Goal: Information Seeking & Learning: Learn about a topic

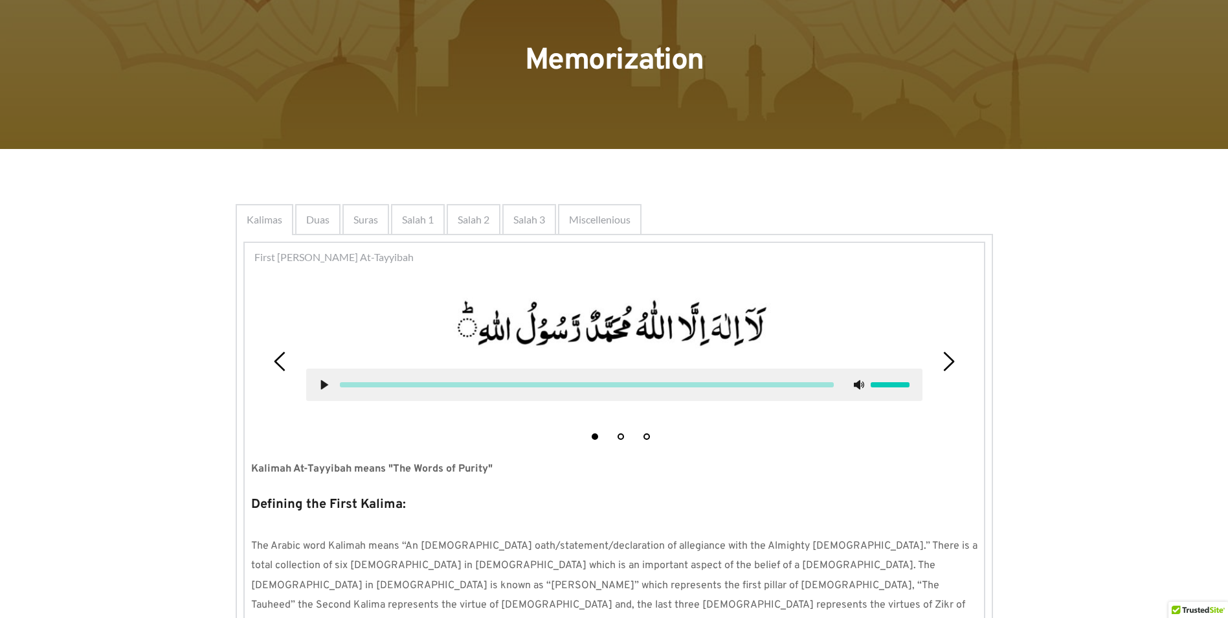
scroll to position [12, 0]
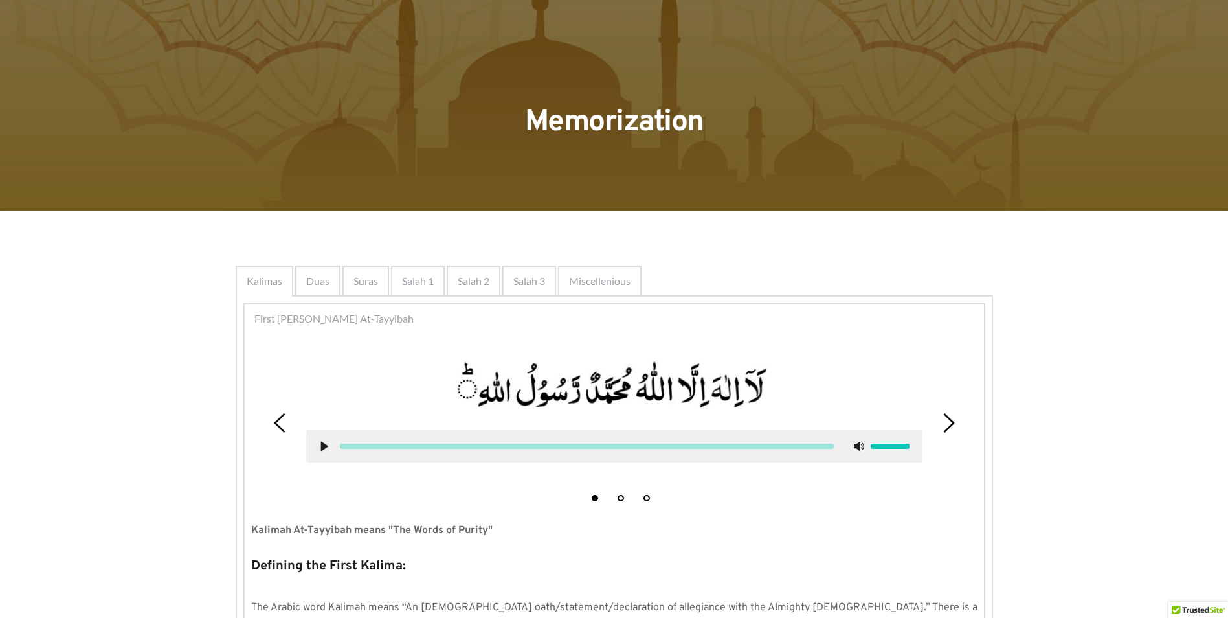
click at [521, 284] on span "Salah 3" at bounding box center [529, 281] width 32 height 16
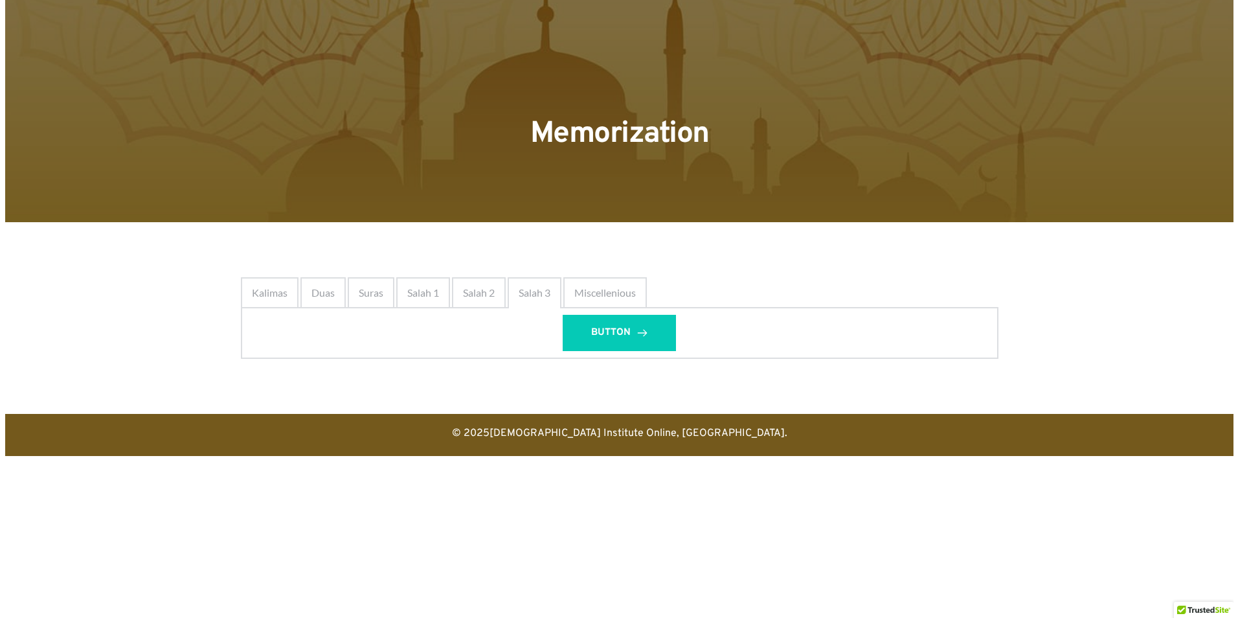
scroll to position [0, 0]
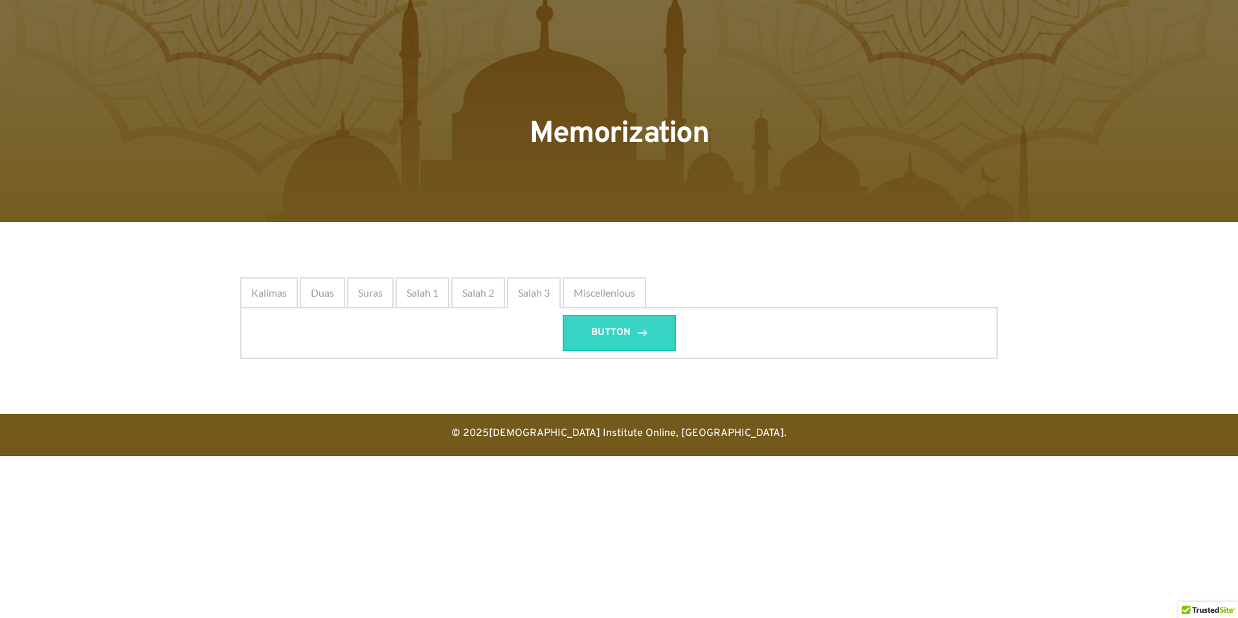
click at [610, 326] on span "BUTTON" at bounding box center [610, 333] width 39 height 16
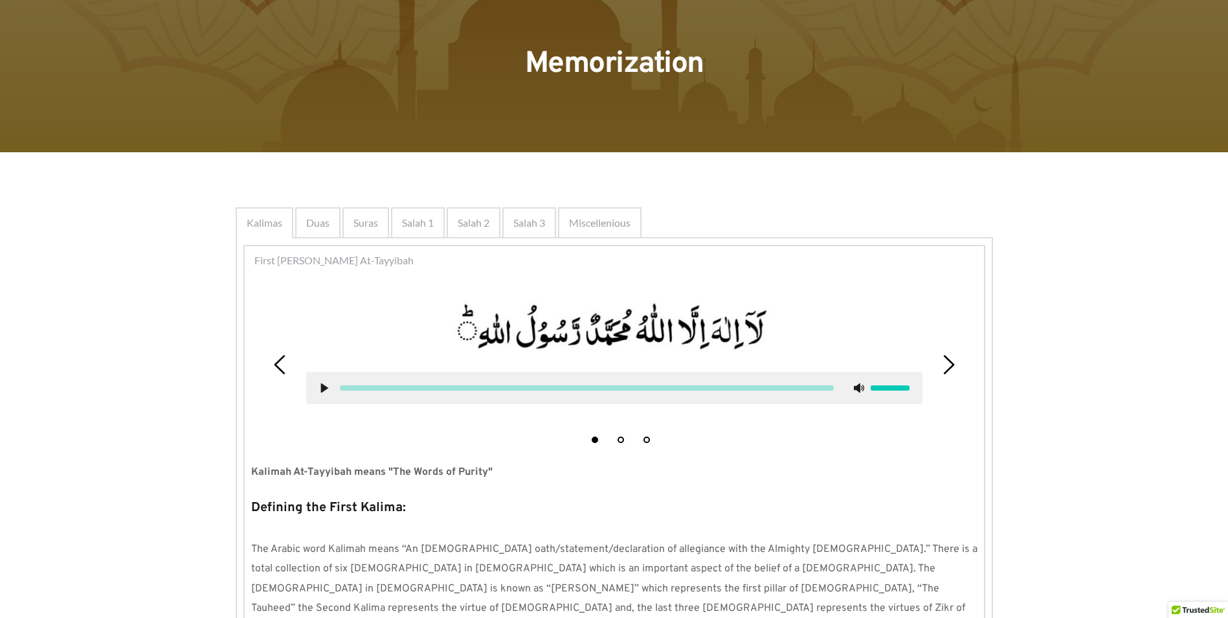
scroll to position [194, 0]
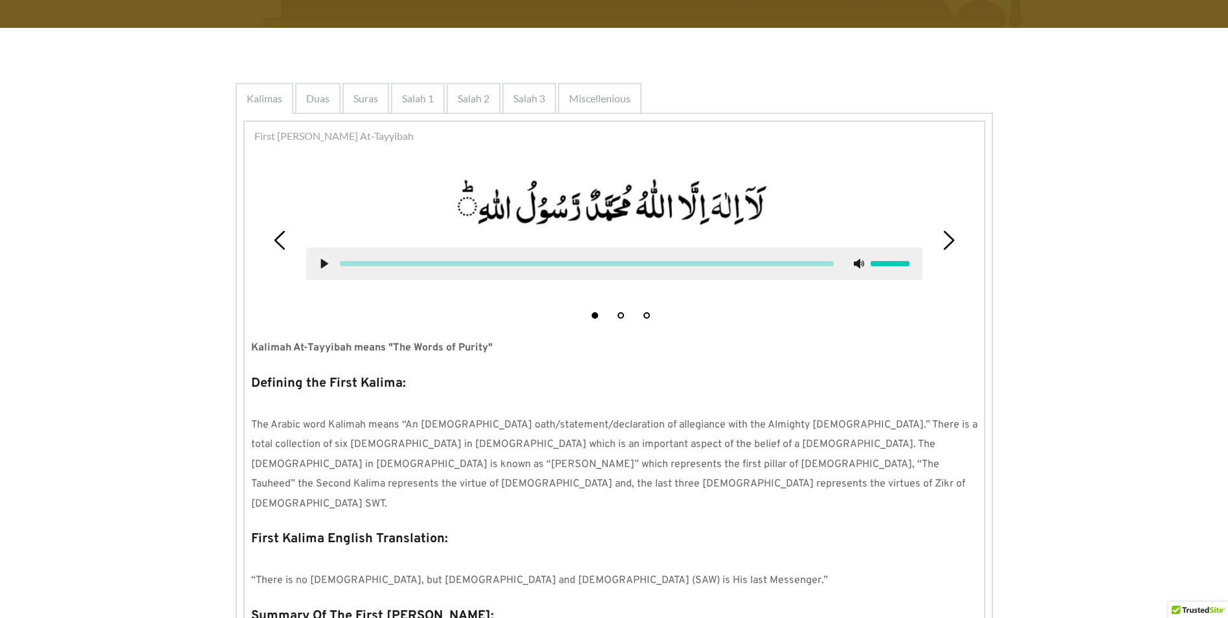
click at [613, 97] on span "Miscellenious" at bounding box center [600, 99] width 62 height 16
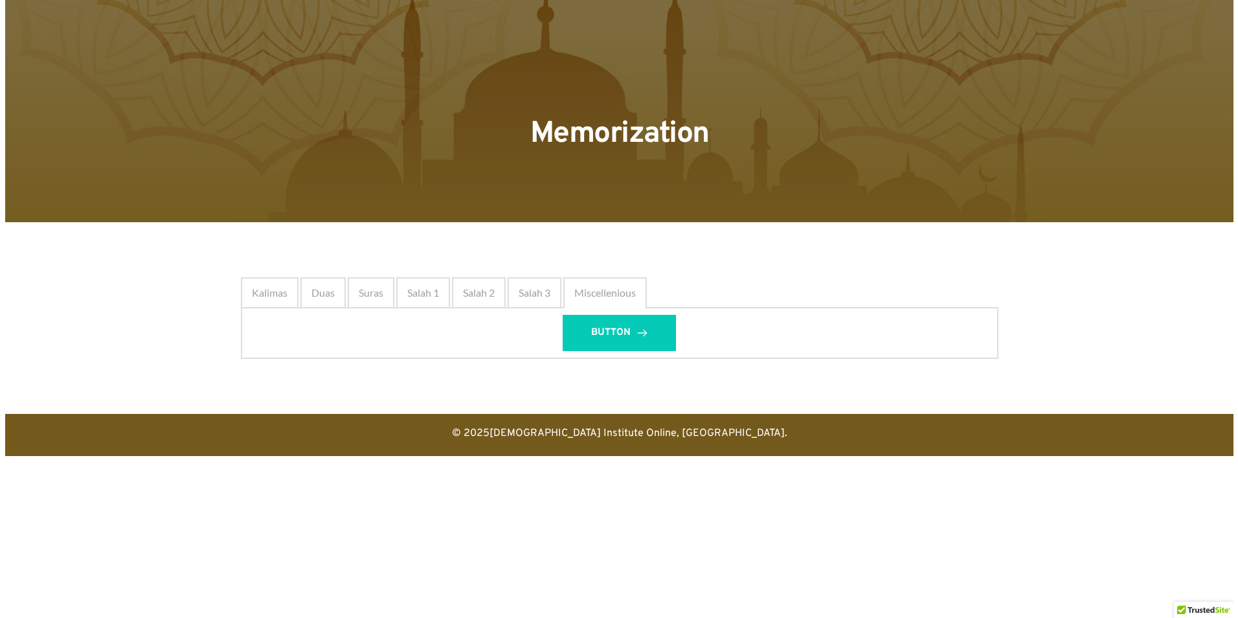
scroll to position [0, 0]
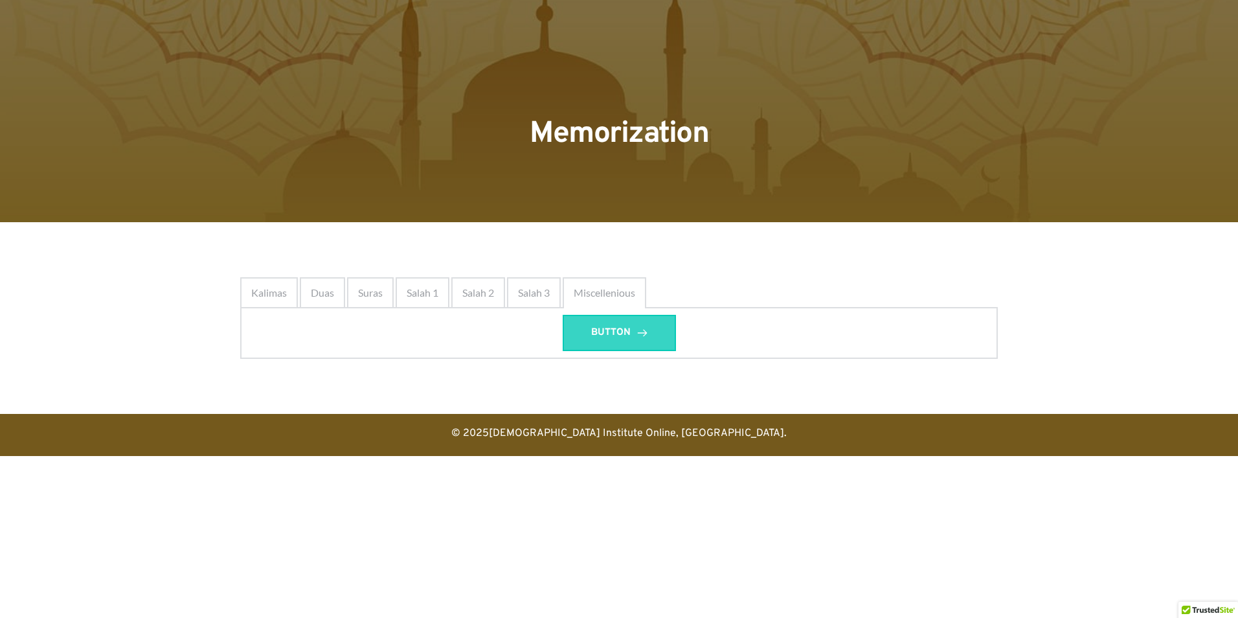
click at [596, 332] on span "BUTTON" at bounding box center [610, 333] width 39 height 16
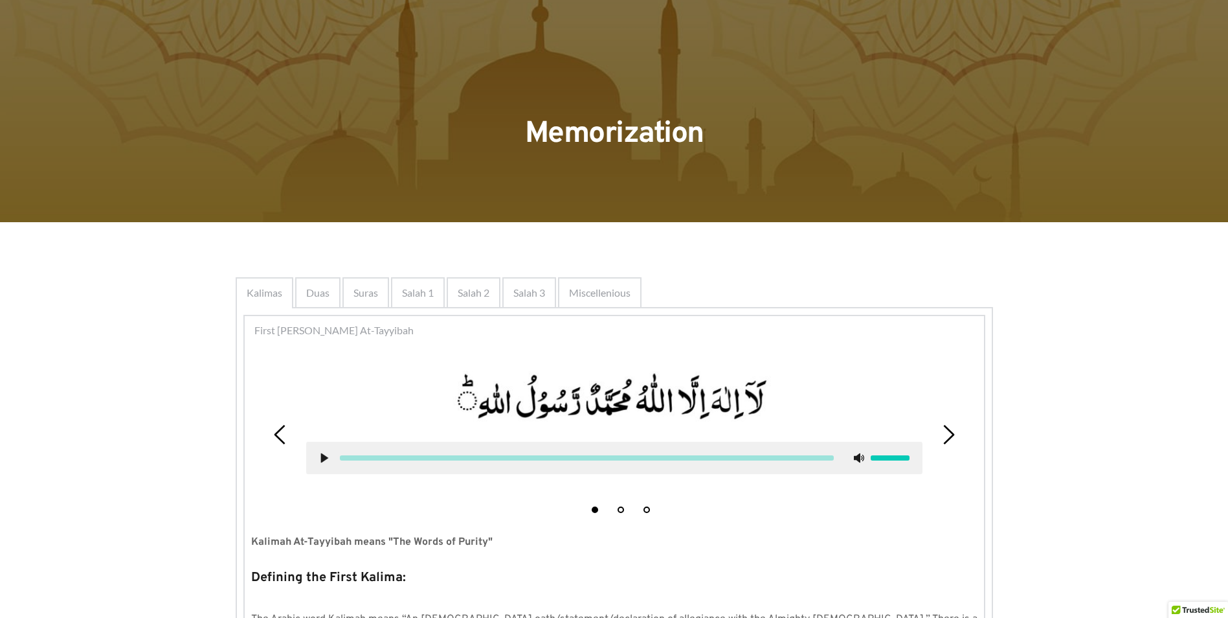
click at [308, 302] on div "Duas" at bounding box center [317, 292] width 45 height 31
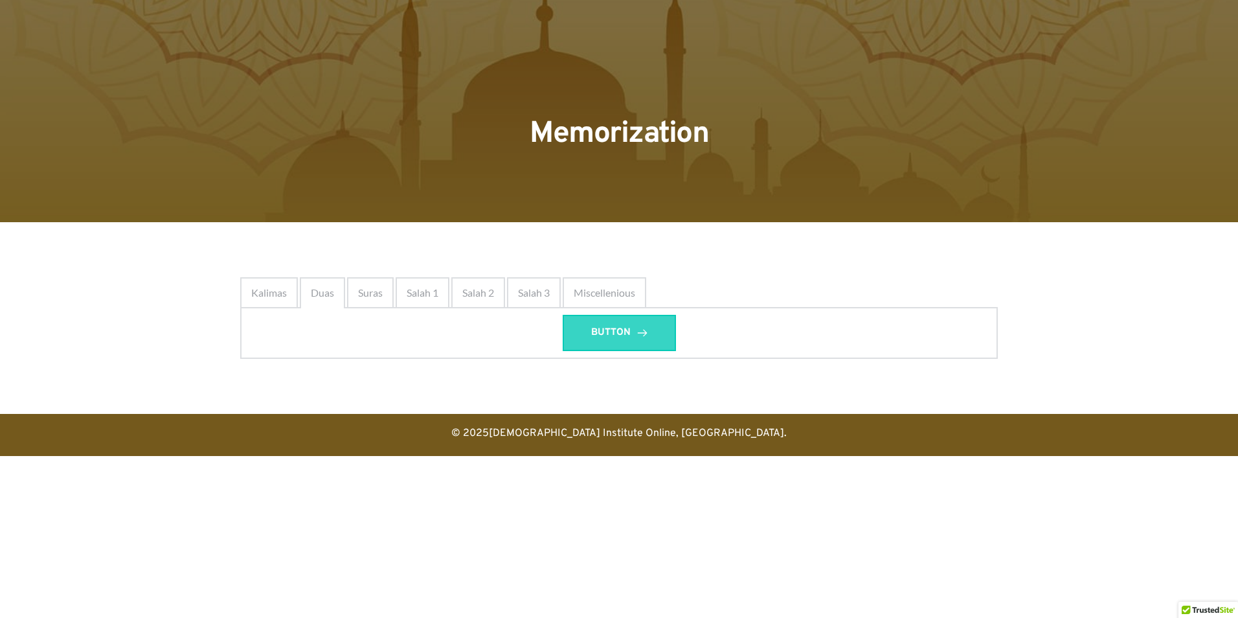
click at [643, 339] on link "BUTTON" at bounding box center [619, 333] width 113 height 36
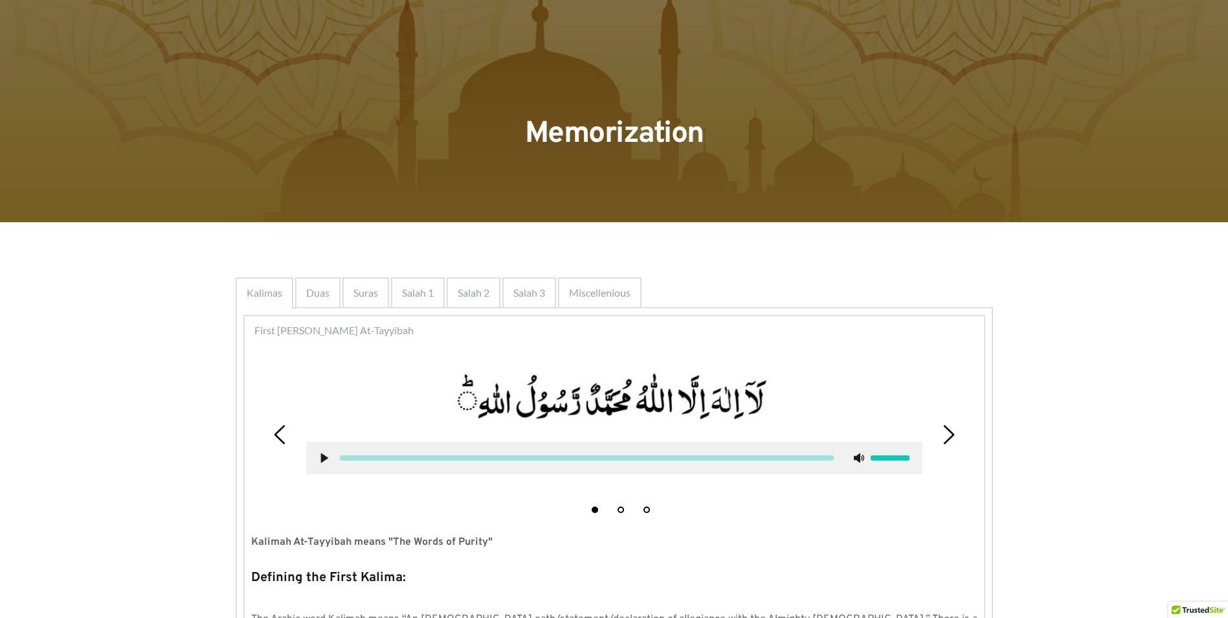
click at [371, 292] on span "Suras" at bounding box center [366, 293] width 25 height 16
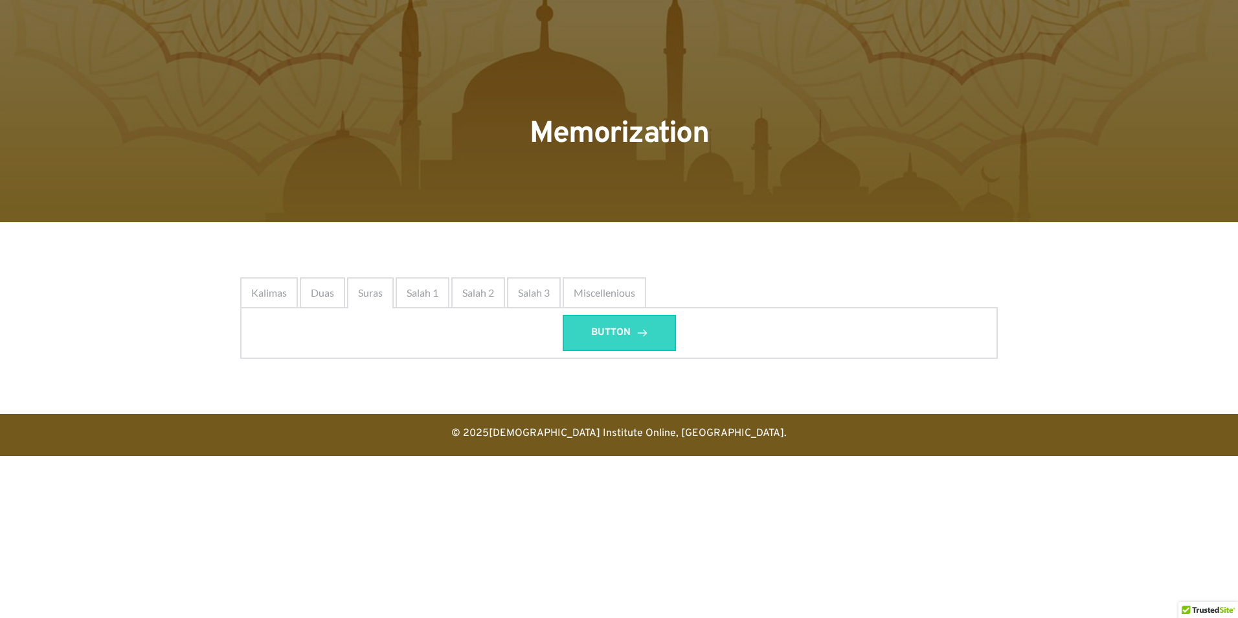
click at [620, 343] on link "BUTTON" at bounding box center [619, 333] width 113 height 36
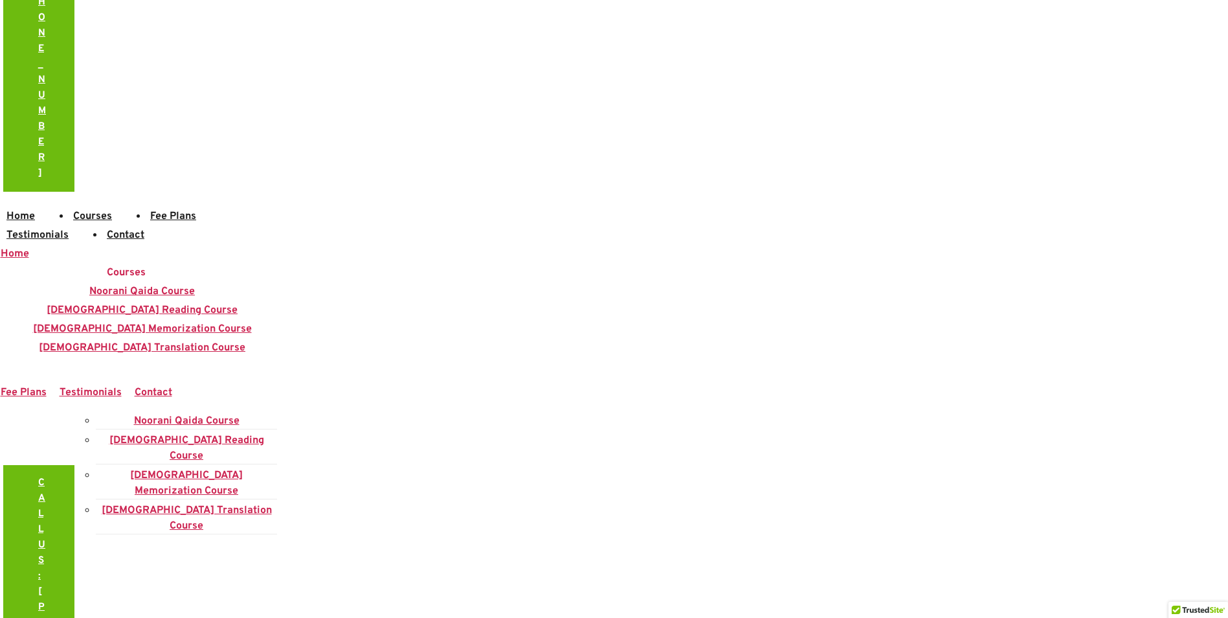
click at [128, 266] on span "Courses" at bounding box center [126, 272] width 39 height 13
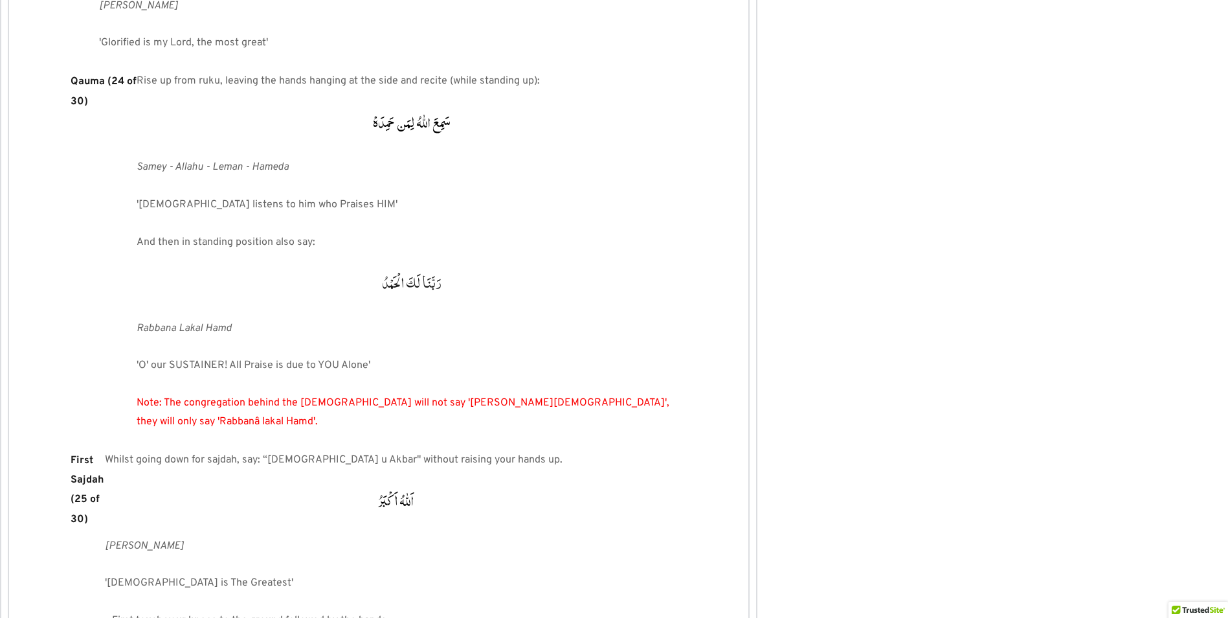
scroll to position [315566, 0]
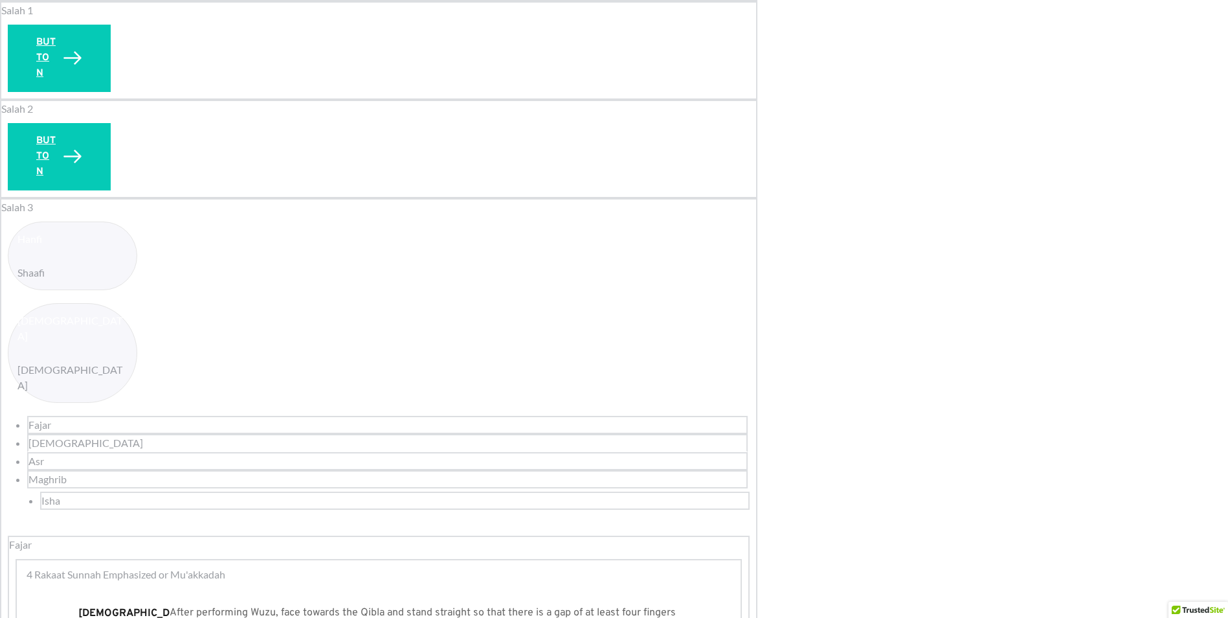
scroll to position [1554, 0]
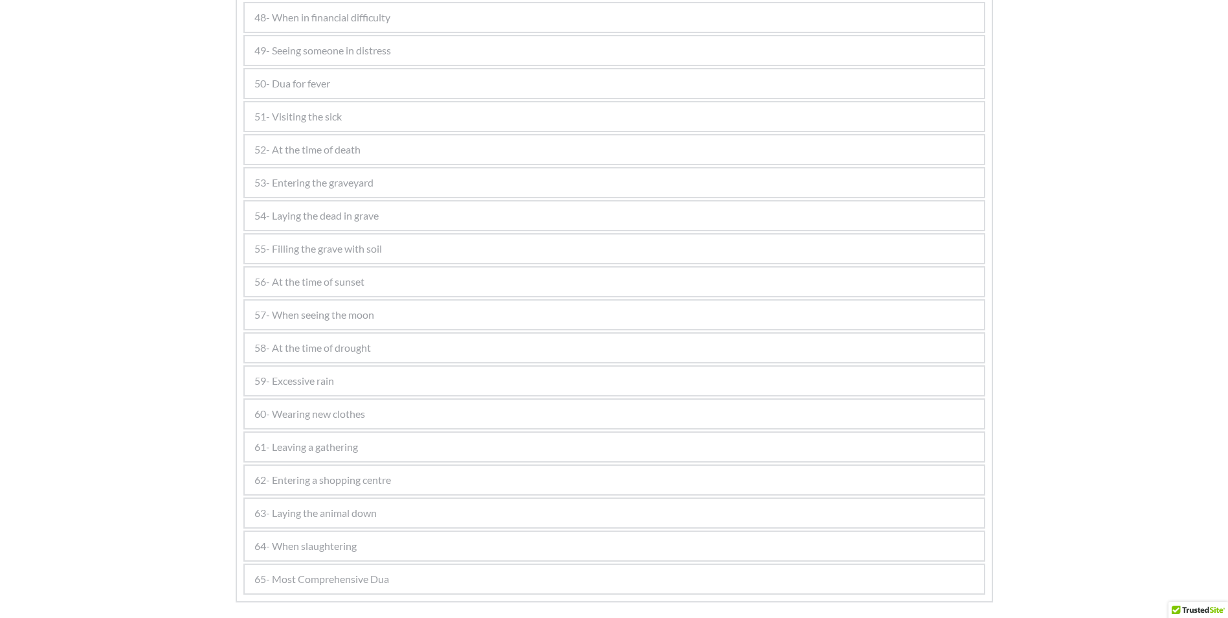
scroll to position [2266, 0]
drag, startPoint x: 335, startPoint y: 174, endPoint x: 364, endPoint y: 181, distance: 30.0
click at [335, 174] on span "52- At the time of death" at bounding box center [307, 172] width 106 height 16
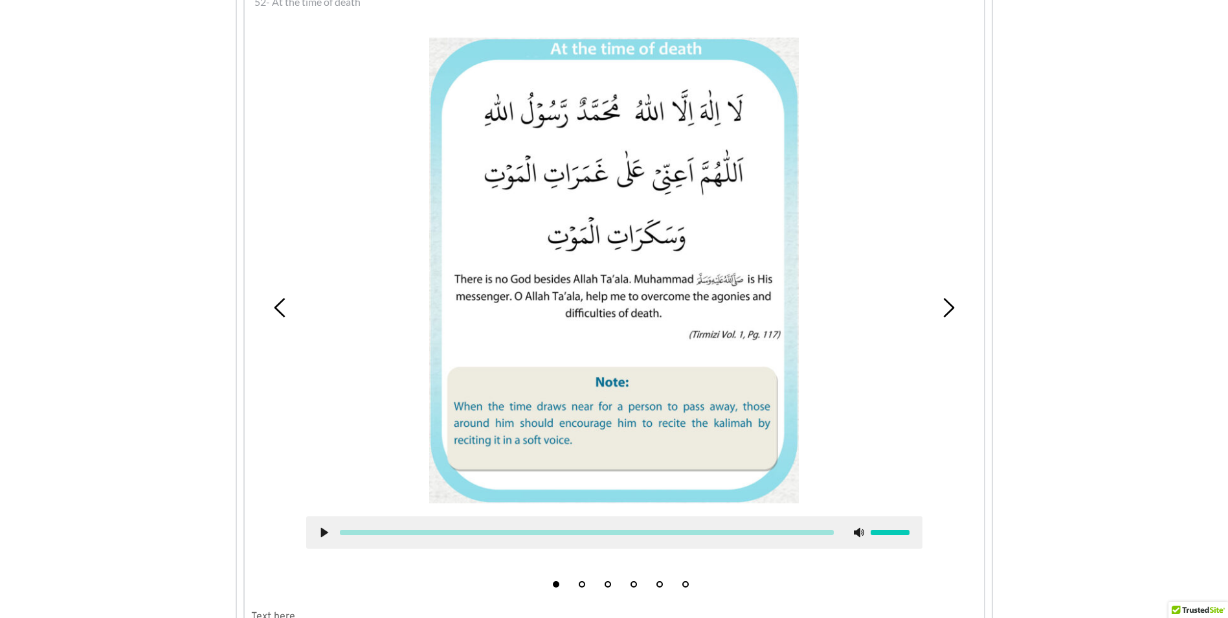
scroll to position [2037, 0]
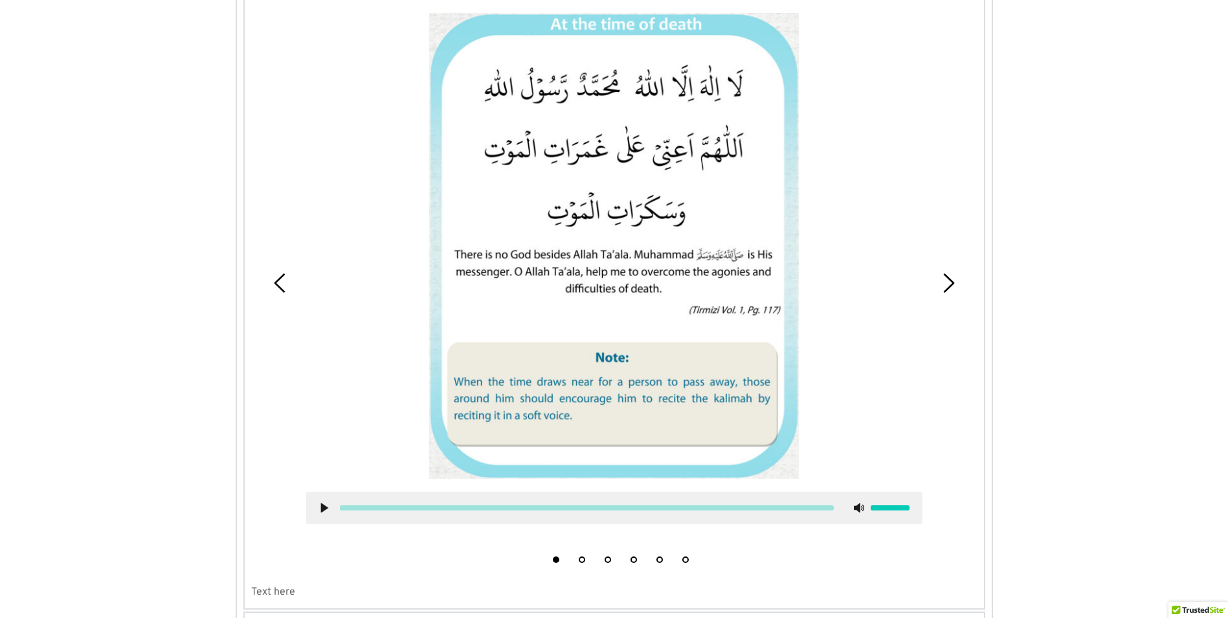
click at [322, 508] on use at bounding box center [324, 508] width 7 height 10
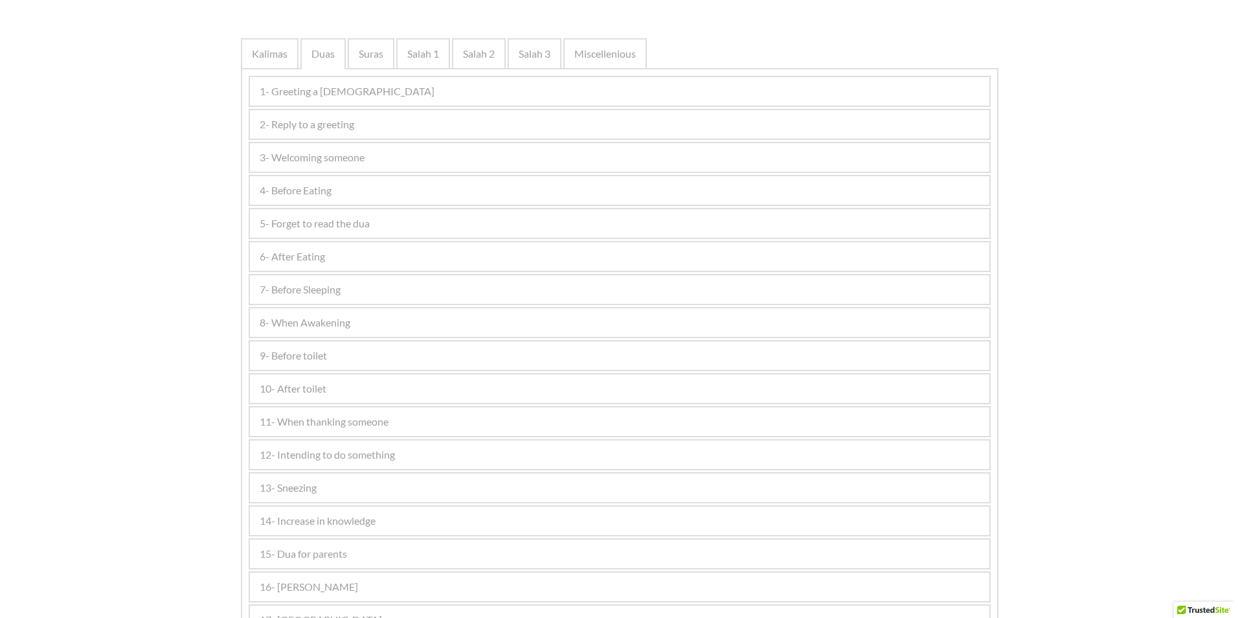
scroll to position [0, 0]
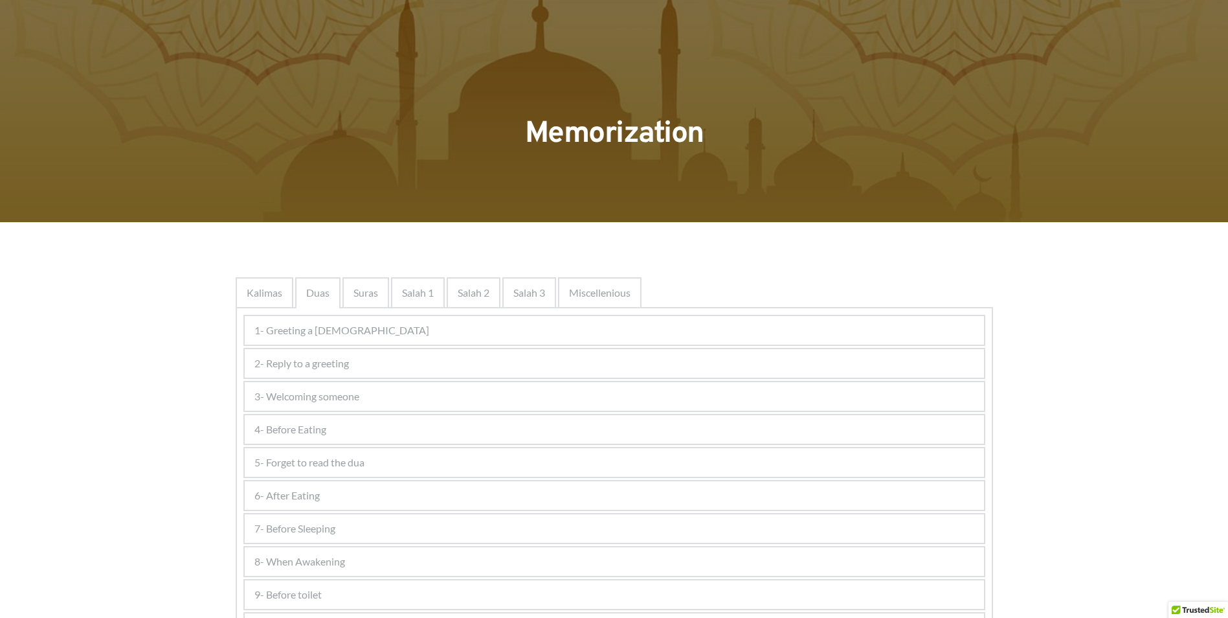
click at [378, 300] on div "Suras" at bounding box center [366, 292] width 47 height 31
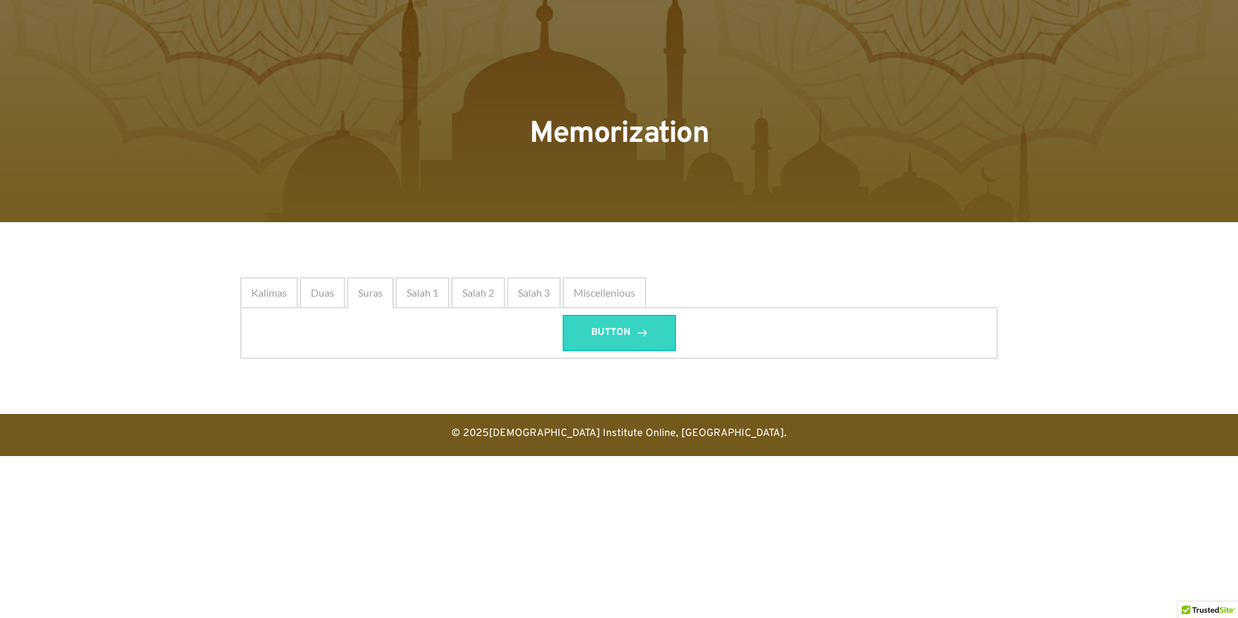
click at [569, 341] on link "BUTTON" at bounding box center [619, 333] width 113 height 36
